Goal: Information Seeking & Learning: Learn about a topic

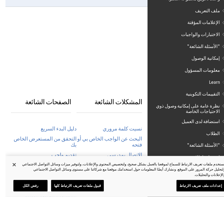
scroll to position [143, 0]
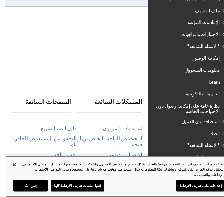
click at [82, 188] on button "قبول ملفات تعريف الارتباط كلها" at bounding box center [72, 185] width 53 height 11
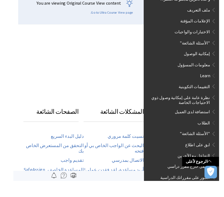
scroll to position [145, -5]
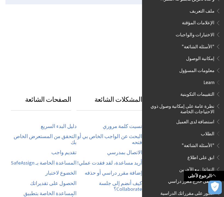
click at [197, 177] on link "الرجوع لأعلى" at bounding box center [204, 176] width 40 height 10
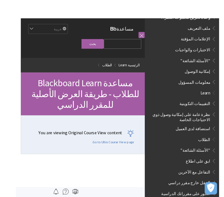
scroll to position [1, 0]
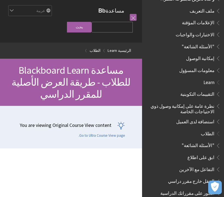
click at [124, 24] on input "Search Query" at bounding box center [112, 27] width 41 height 11
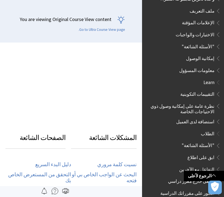
scroll to position [0, 0]
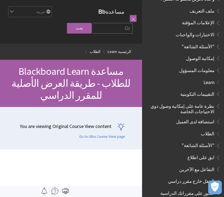
type input "G"
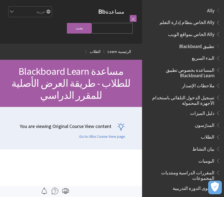
click at [205, 125] on span "المدرّسون" at bounding box center [205, 124] width 20 height 7
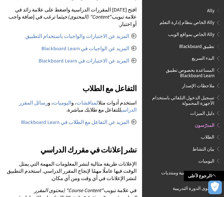
click at [215, 12] on span "Book outline for Anthology Ally Help" at bounding box center [218, 9] width 6 height 7
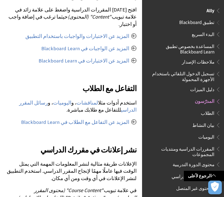
click at [206, 21] on span "تطبيق Blackboard" at bounding box center [196, 21] width 35 height 7
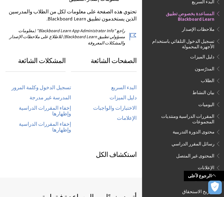
scroll to position [262, 0]
